Goal: Task Accomplishment & Management: Manage account settings

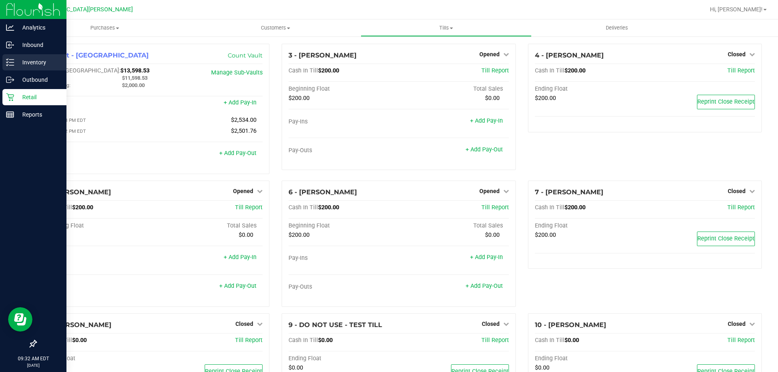
click at [33, 59] on p "Inventory" at bounding box center [38, 63] width 49 height 10
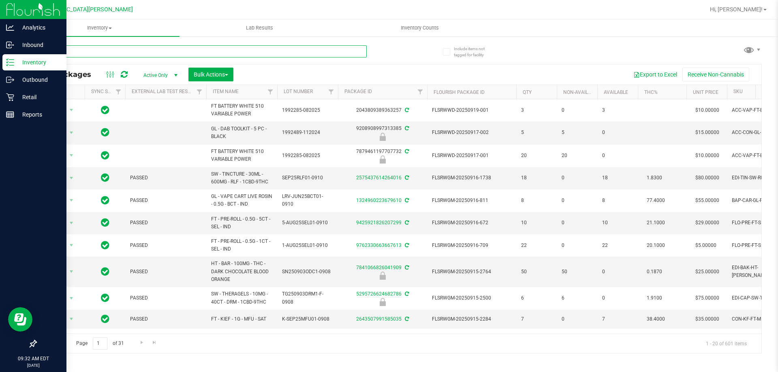
click at [82, 49] on input "text" at bounding box center [201, 51] width 331 height 12
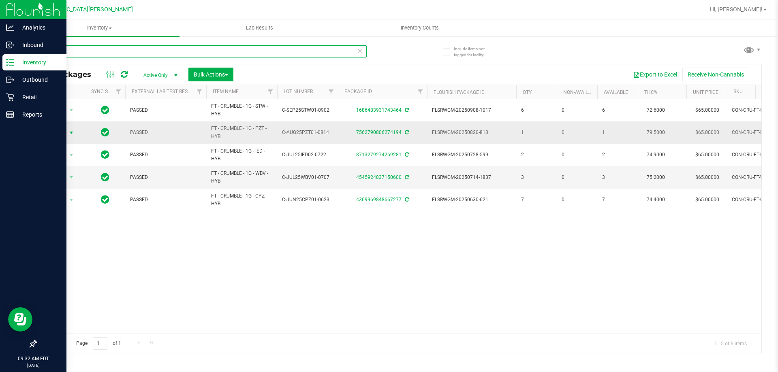
type input "crumble"
click at [53, 133] on span "Action" at bounding box center [55, 132] width 22 height 11
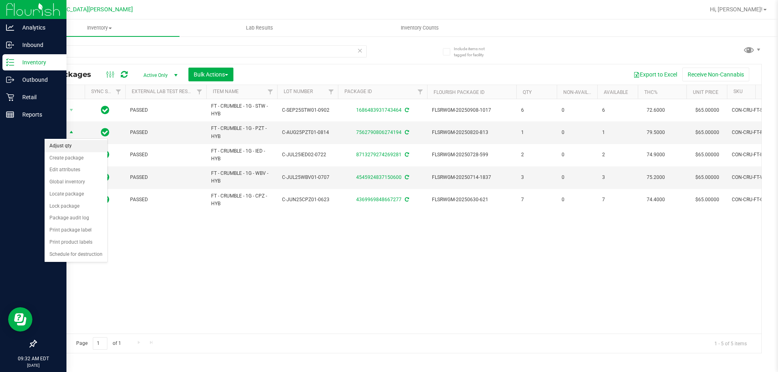
click at [68, 144] on li "Adjust qty" at bounding box center [76, 146] width 63 height 12
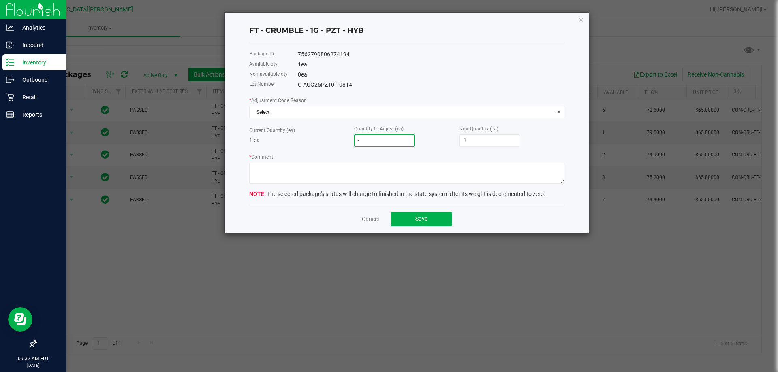
type input "-1"
type input "0"
type input "-1"
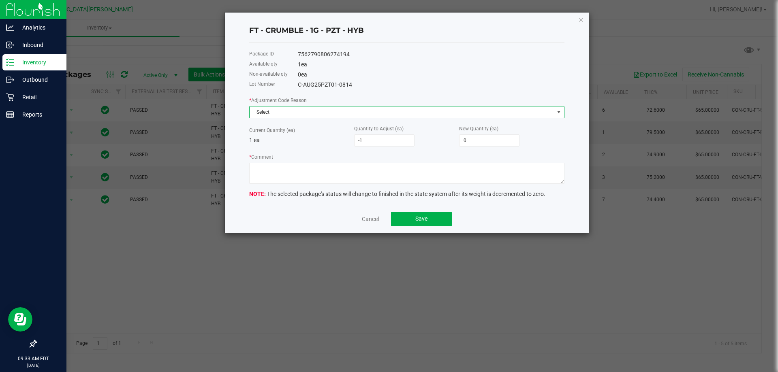
click at [330, 107] on span "Select" at bounding box center [402, 112] width 304 height 11
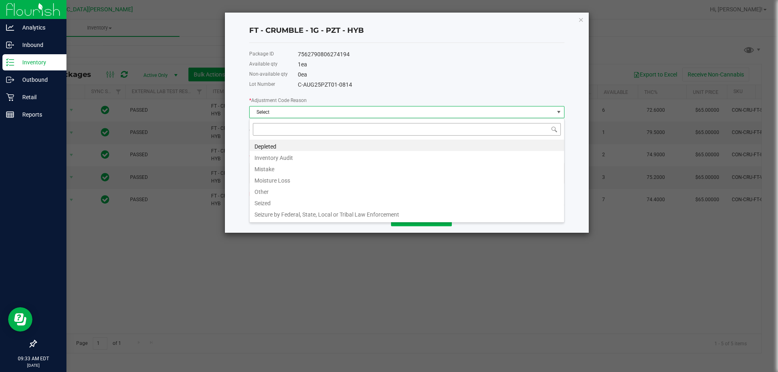
scroll to position [12, 315]
click at [277, 161] on li "Inventory Audit" at bounding box center [407, 156] width 315 height 11
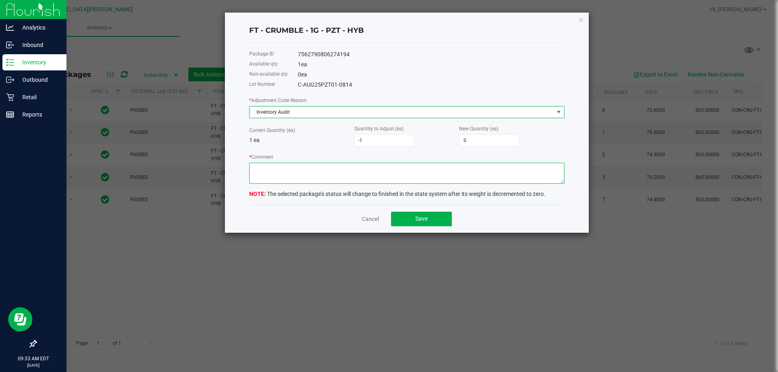
click at [283, 170] on textarea "* Comment" at bounding box center [406, 173] width 315 height 21
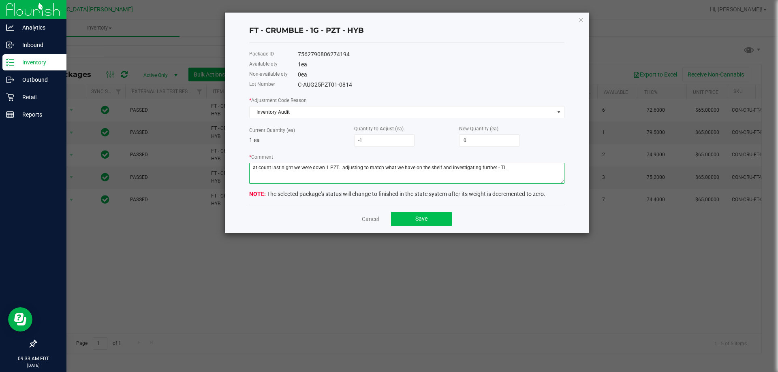
type textarea "at count last night we were down 1 PZT. adjusting to match what we have on the …"
click at [426, 213] on button "Save" at bounding box center [421, 219] width 61 height 15
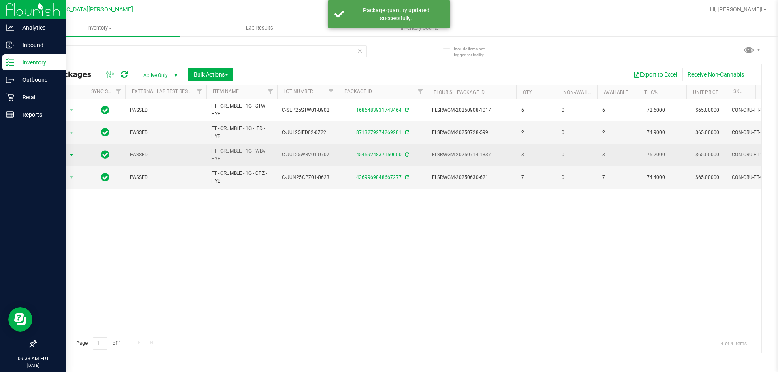
click at [64, 154] on span "Action" at bounding box center [55, 155] width 22 height 11
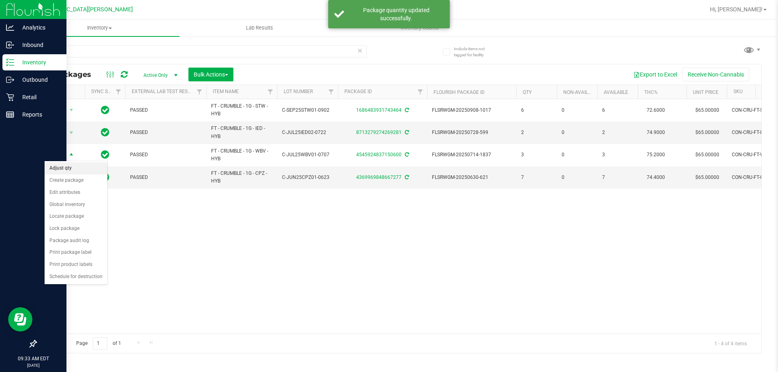
click at [71, 166] on li "Adjust qty" at bounding box center [76, 169] width 63 height 12
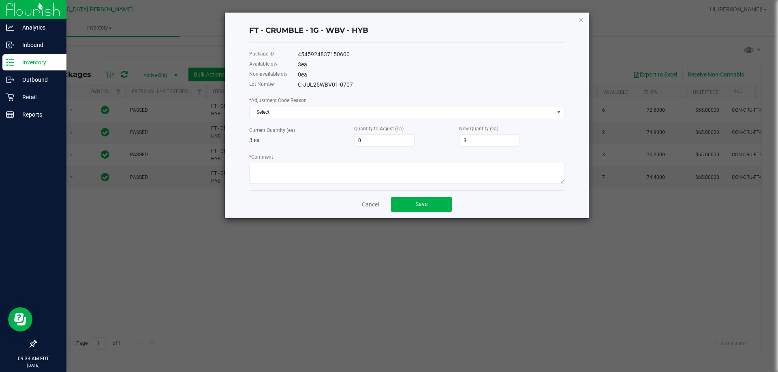
click at [319, 142] on div "Current Quantity (ea) 3 ea Quantity to Adjust (ea) 0 New Quantity (ea) 3" at bounding box center [406, 135] width 315 height 22
type input "-10"
type input "-7"
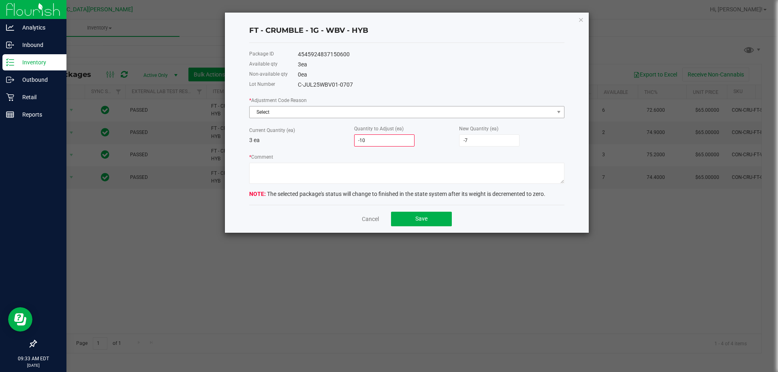
type input "-10"
click at [306, 112] on span "Select" at bounding box center [402, 112] width 304 height 11
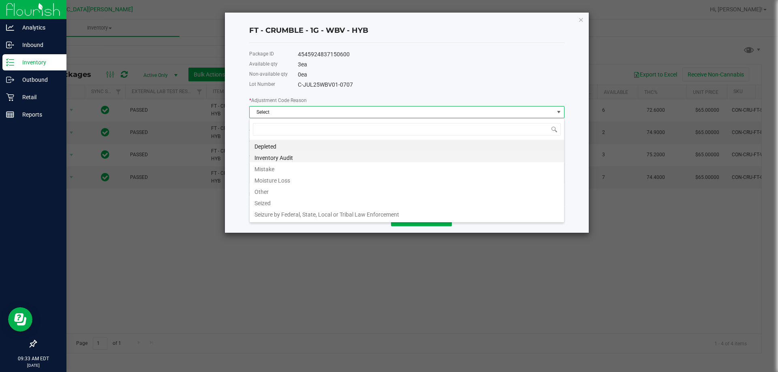
click at [265, 158] on li "Inventory Audit" at bounding box center [407, 156] width 315 height 11
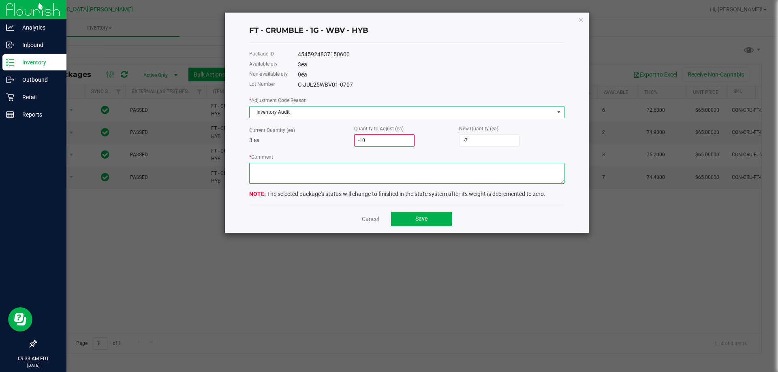
click at [269, 171] on textarea "* Comment" at bounding box center [406, 173] width 315 height 21
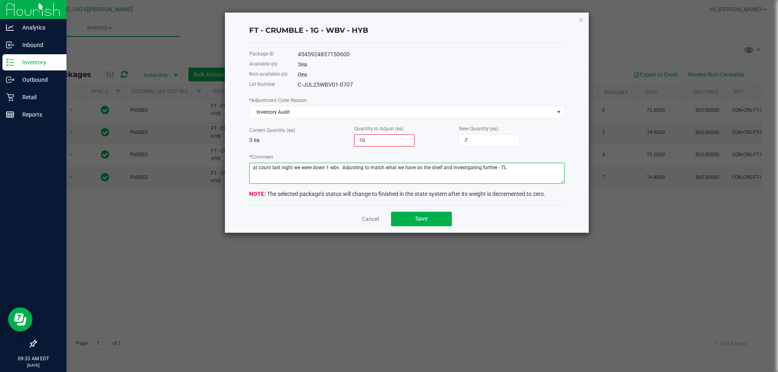
type textarea "at count last night we were down 1 wbv. Adjusting to match what we have on the …"
click at [382, 139] on input "-10" at bounding box center [385, 140] width 60 height 11
type input "-"
type input "3"
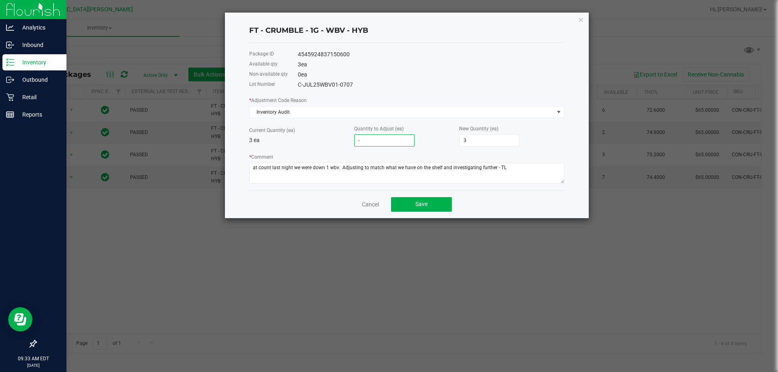
type input "-1"
type input "2"
type input "-1"
click at [443, 202] on button "Save" at bounding box center [421, 204] width 61 height 15
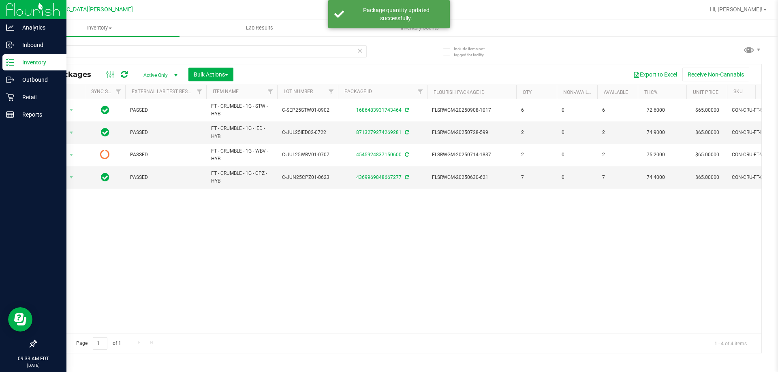
click at [103, 64] on div "All Packages Active Only Active Only Lab Samples Locked All External Internal B…" at bounding box center [399, 209] width 726 height 290
click at [102, 56] on input "crumble" at bounding box center [201, 51] width 331 height 12
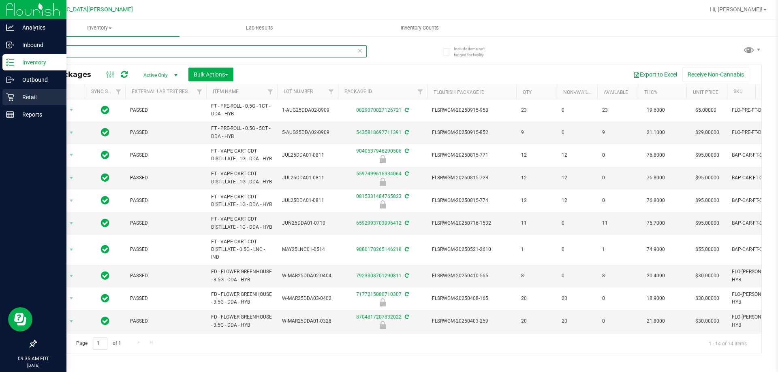
type input "dda"
click at [28, 96] on p "Retail" at bounding box center [38, 97] width 49 height 10
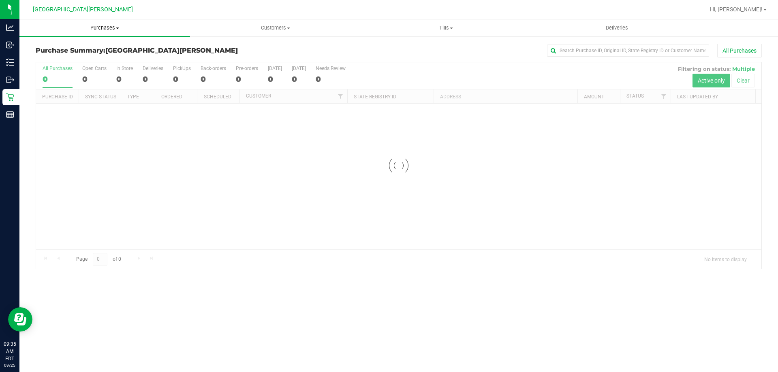
click at [115, 29] on span "Purchases" at bounding box center [104, 27] width 171 height 7
click at [53, 61] on span "Fulfillment" at bounding box center [44, 58] width 50 height 7
